Goal: Task Accomplishment & Management: Manage account settings

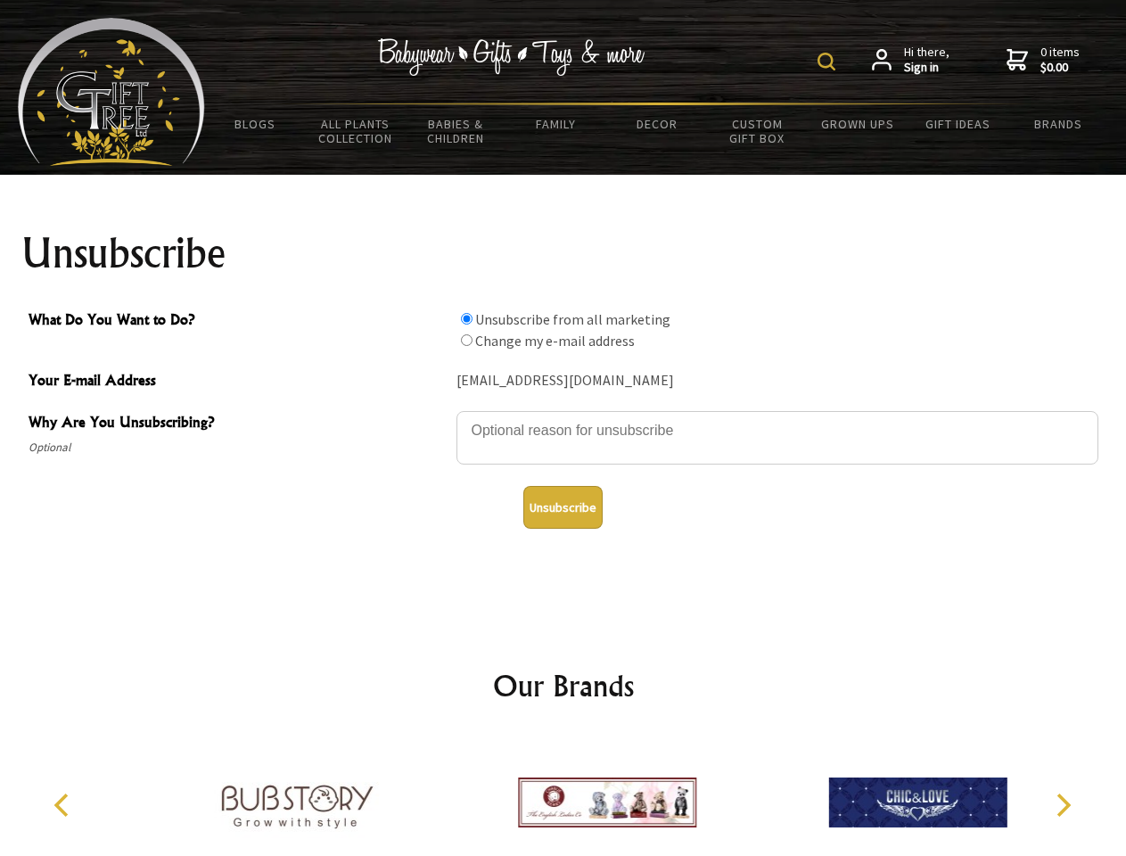
click at [829, 62] on img at bounding box center [827, 62] width 18 height 18
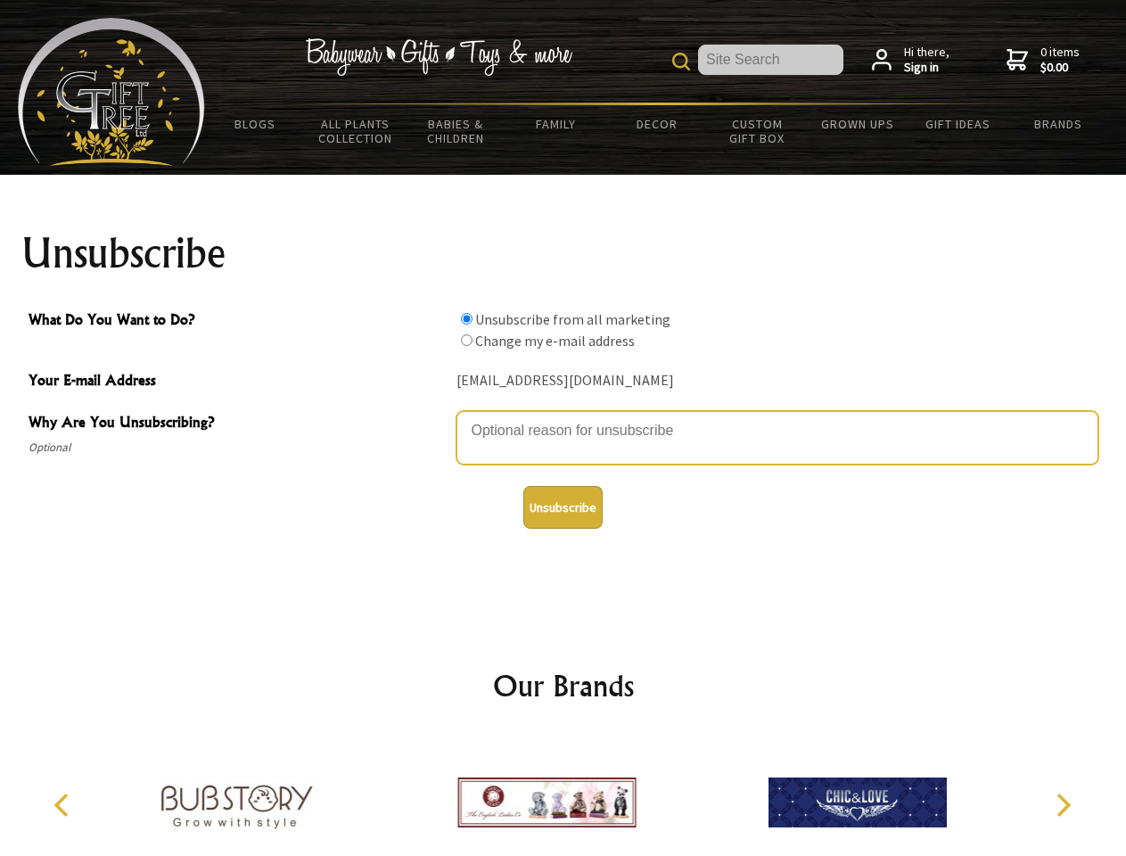
click at [564, 417] on textarea "Why Are You Unsubscribing?" at bounding box center [778, 438] width 642 height 54
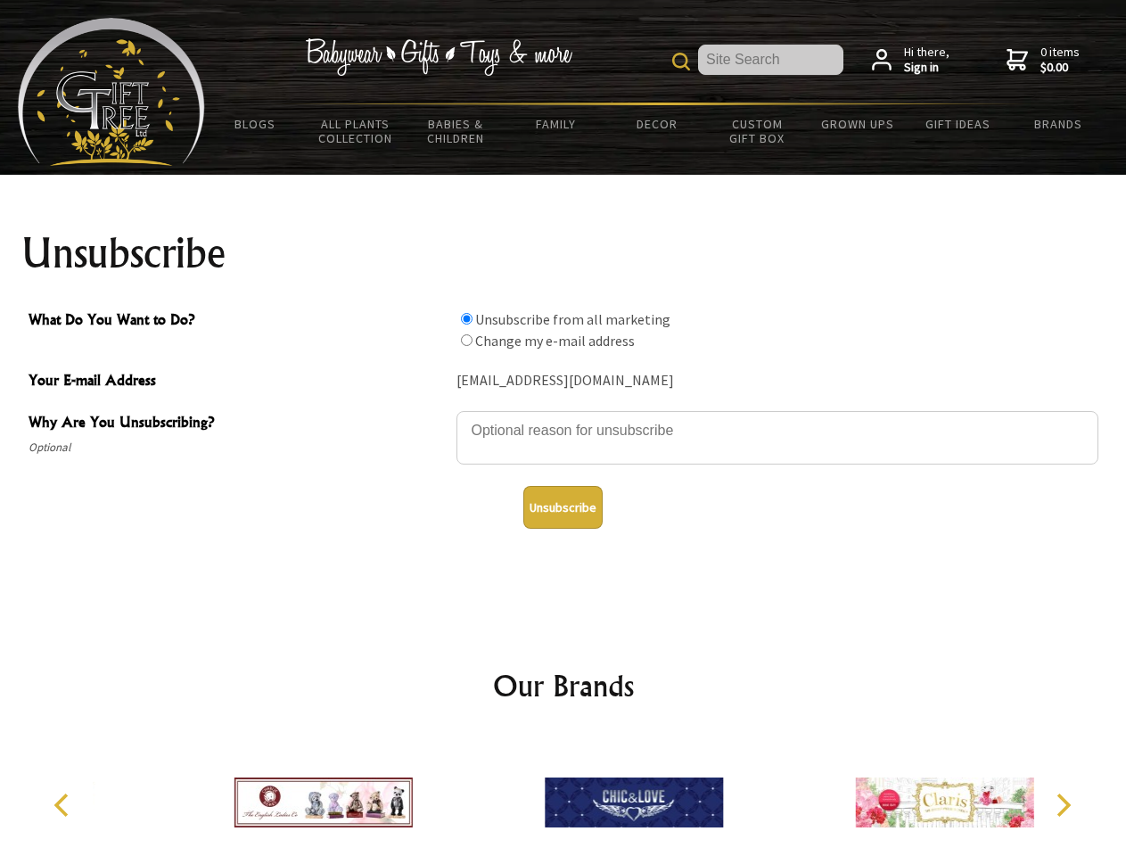
click at [466, 318] on input "What Do You Want to Do?" at bounding box center [467, 319] width 12 height 12
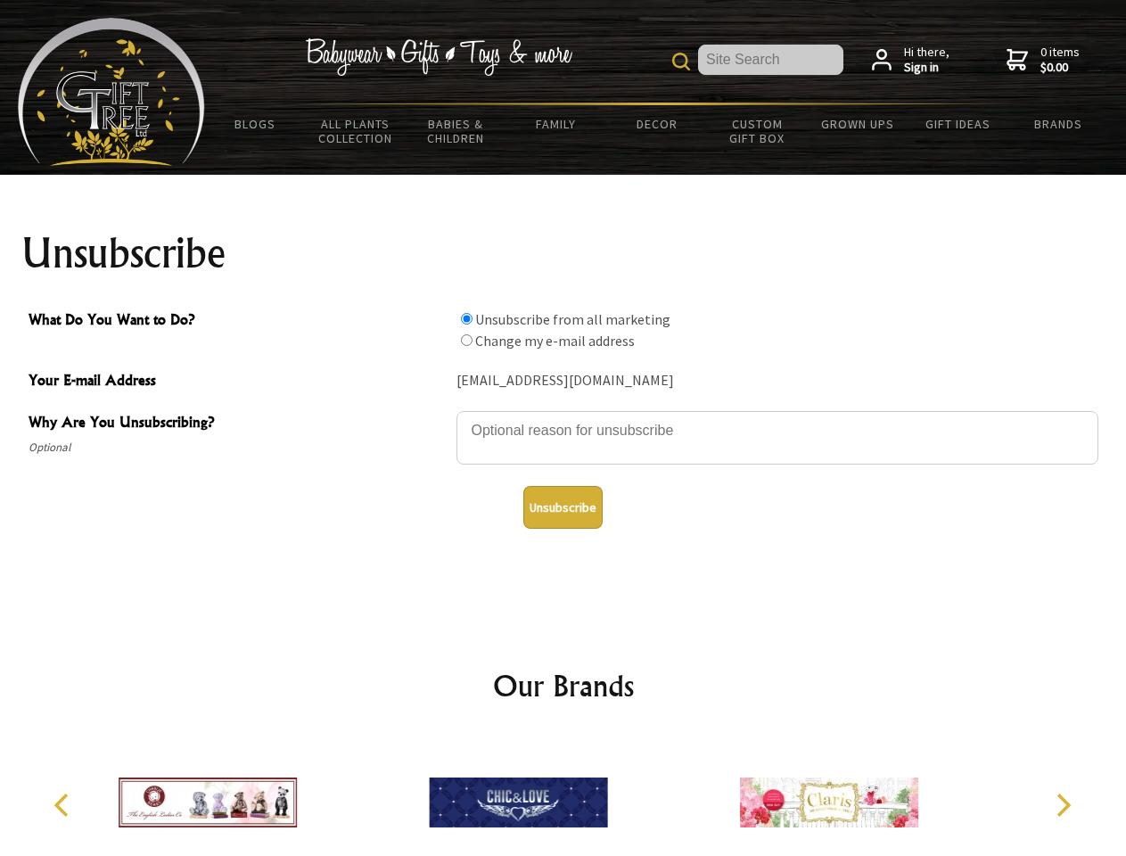
click at [466, 340] on input "What Do You Want to Do?" at bounding box center [467, 340] width 12 height 12
radio input "true"
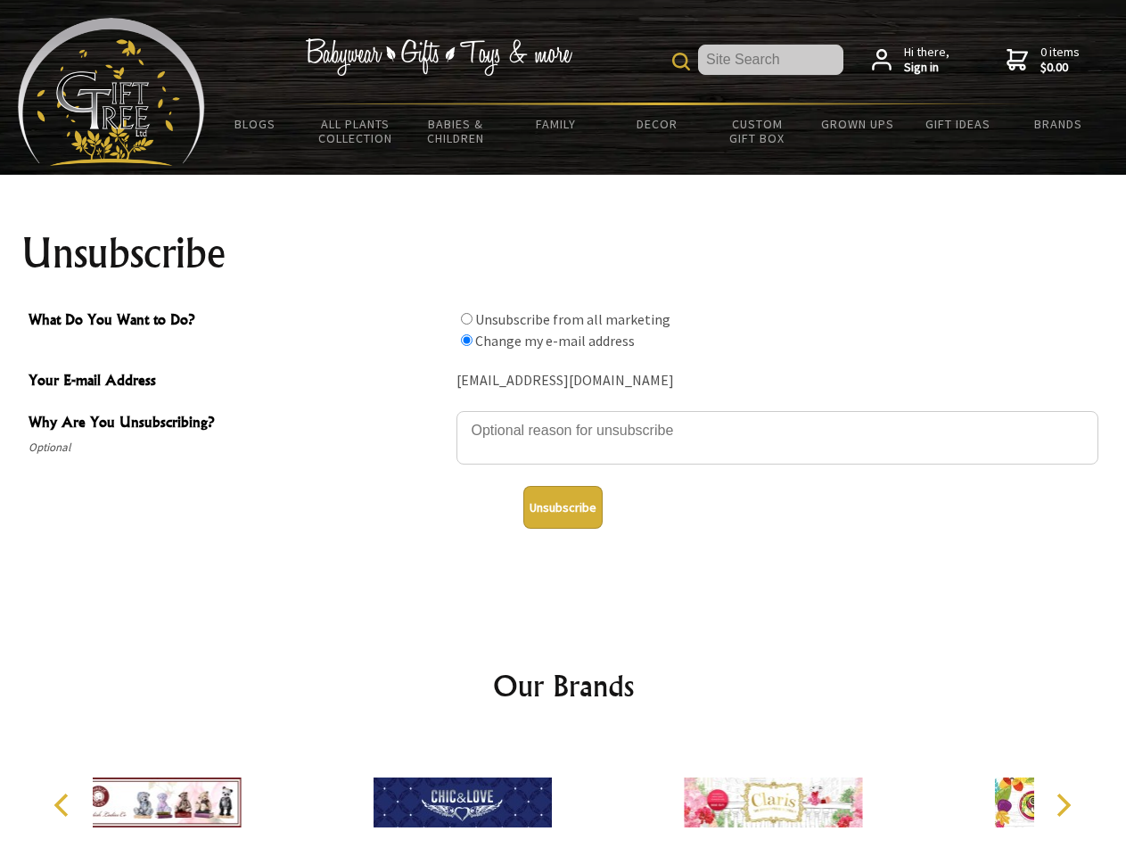
click at [563, 507] on button "Unsubscribe" at bounding box center [563, 507] width 79 height 43
click at [64, 805] on icon "Previous" at bounding box center [63, 805] width 23 height 23
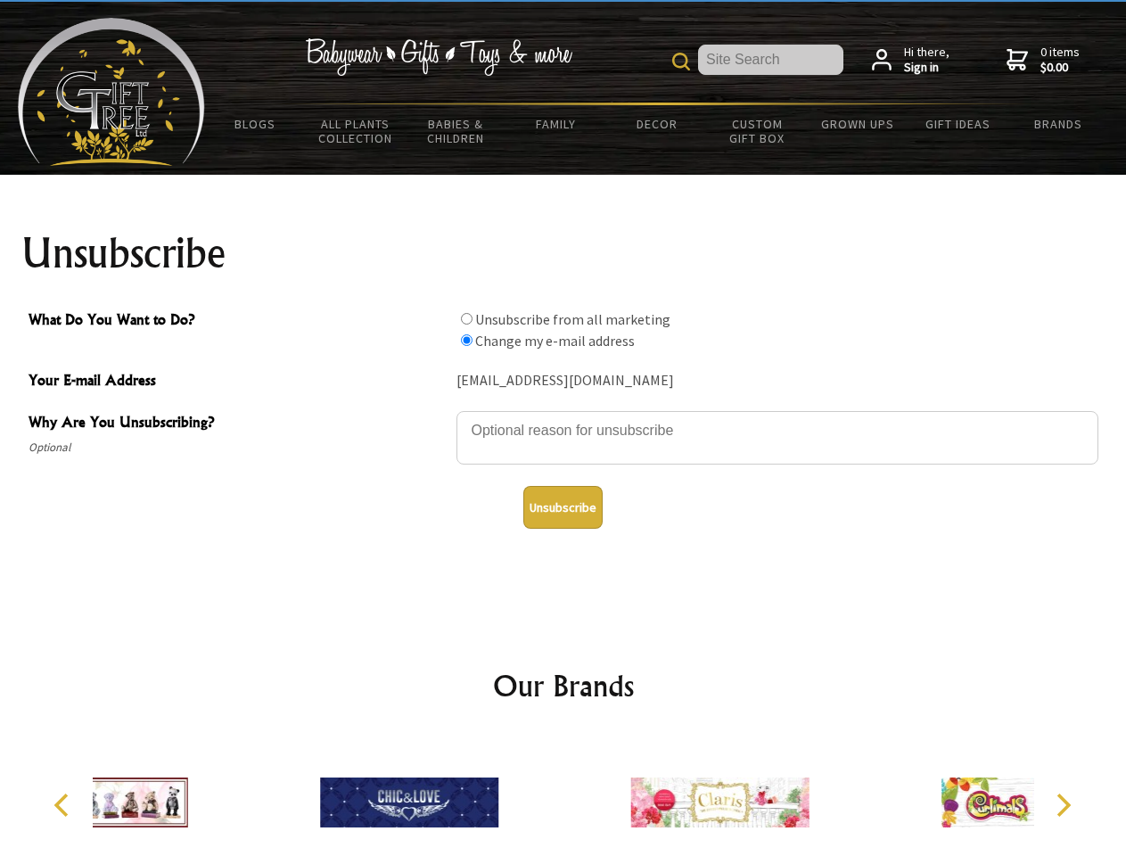
click at [1063, 805] on icon "Next" at bounding box center [1062, 805] width 23 height 23
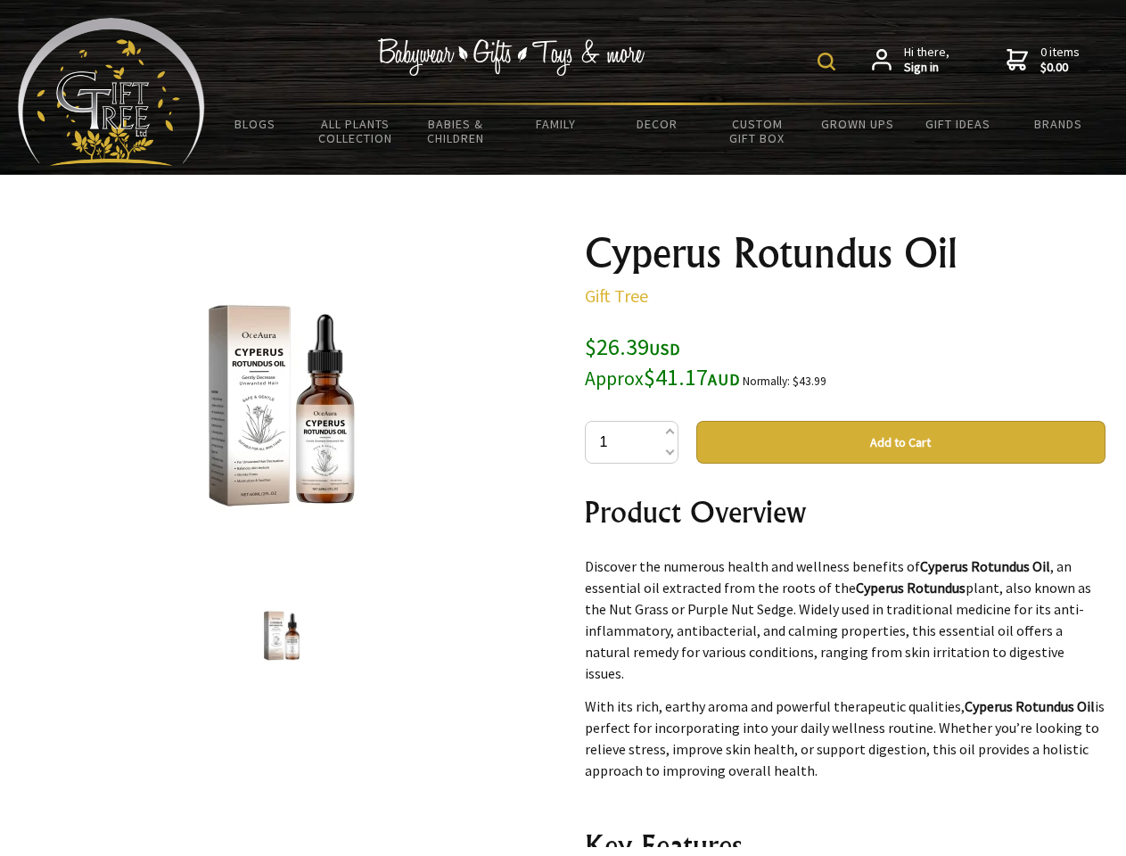
click at [829, 62] on img at bounding box center [827, 62] width 18 height 18
